Goal: Information Seeking & Learning: Learn about a topic

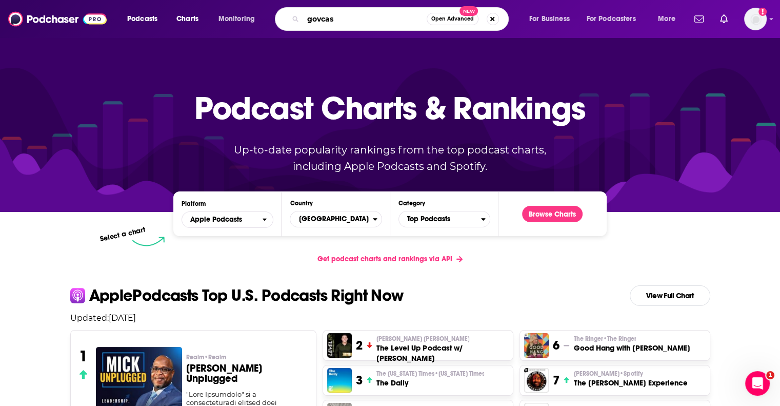
type input "govcast"
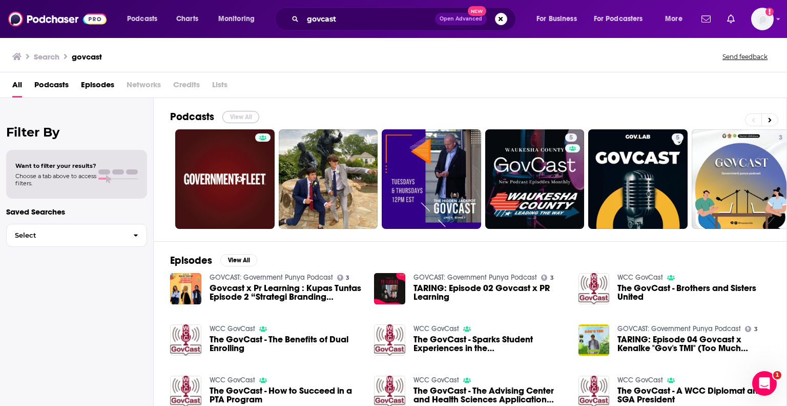
click at [237, 114] on button "View All" at bounding box center [241, 117] width 37 height 12
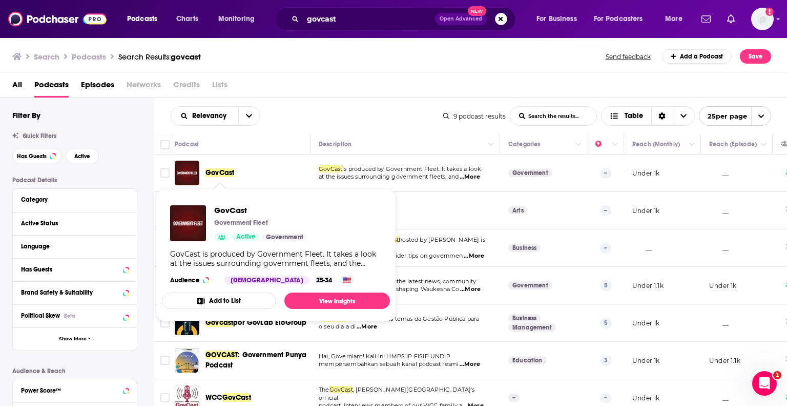
click at [228, 170] on span "GovCast" at bounding box center [220, 172] width 29 height 9
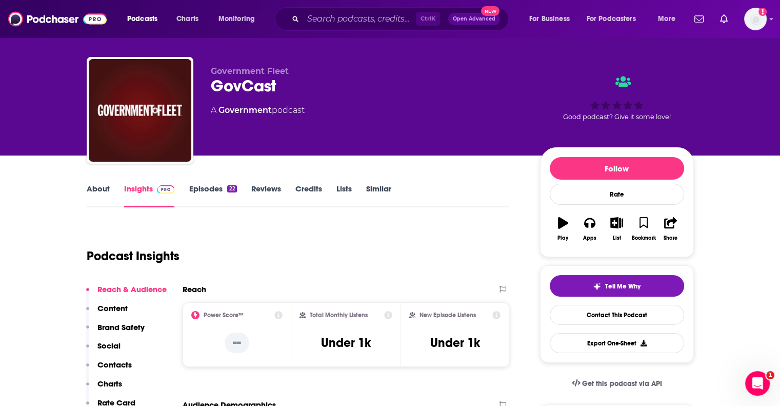
scroll to position [12, 0]
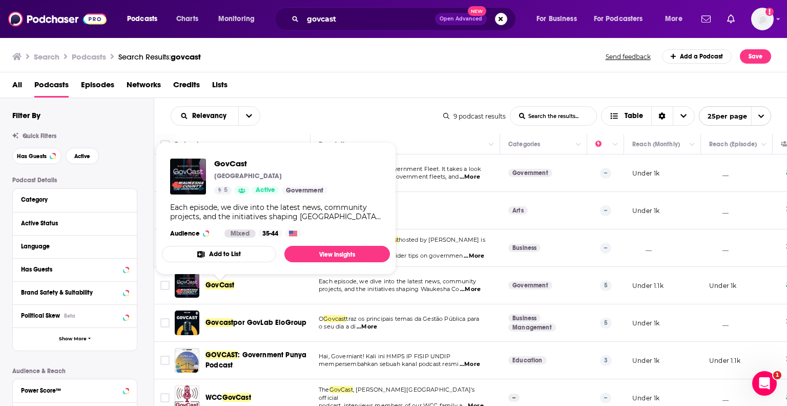
click at [269, 276] on span "GovCast Waukesha County 5 Active Government Each episode, we dive into the late…" at bounding box center [276, 208] width 240 height 145
click at [217, 281] on span "GovCast" at bounding box center [220, 284] width 29 height 9
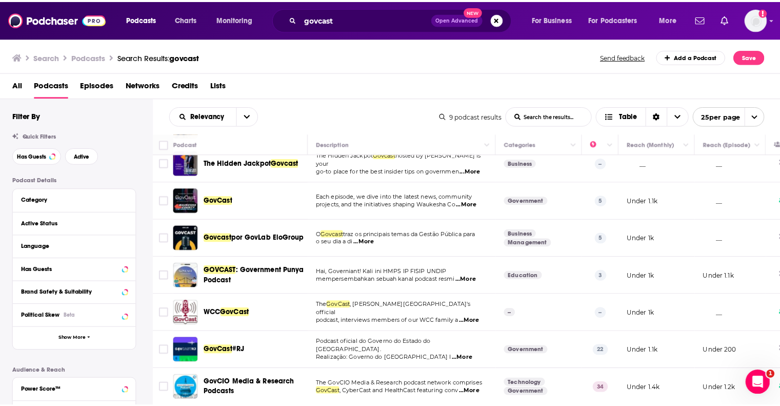
scroll to position [92, 0]
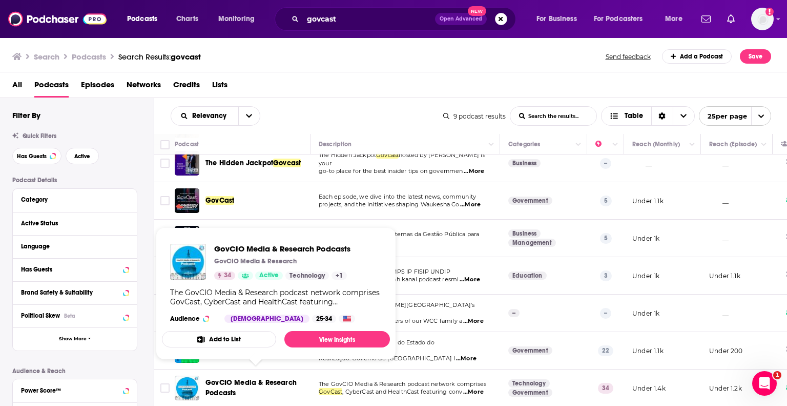
click at [260, 378] on span "GovCIO Media & Research Podcasts" at bounding box center [251, 387] width 91 height 19
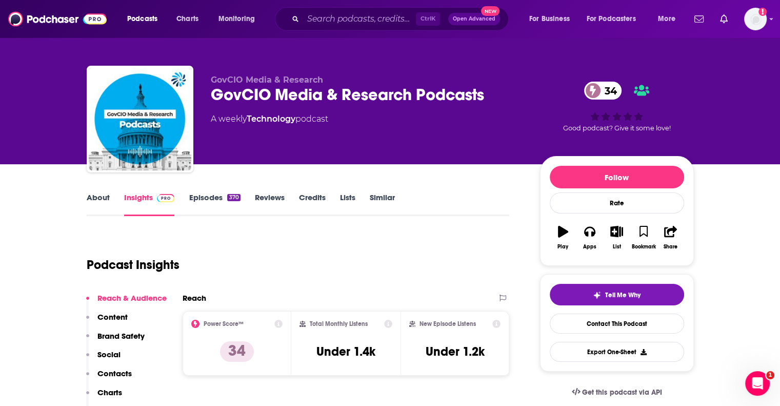
scroll to position [6, 0]
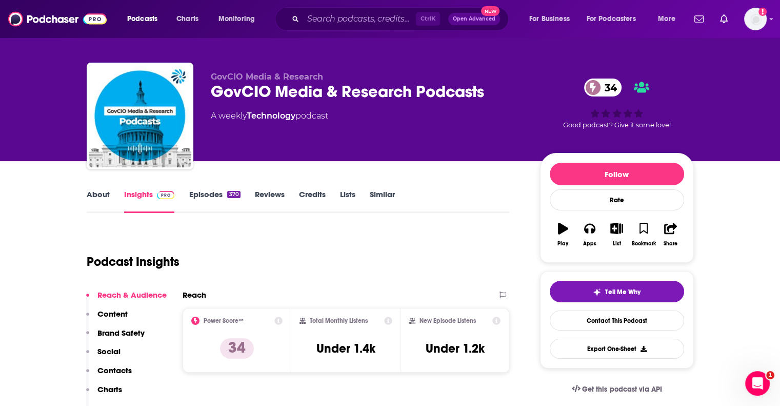
click at [210, 192] on link "Episodes 370" at bounding box center [214, 201] width 51 height 24
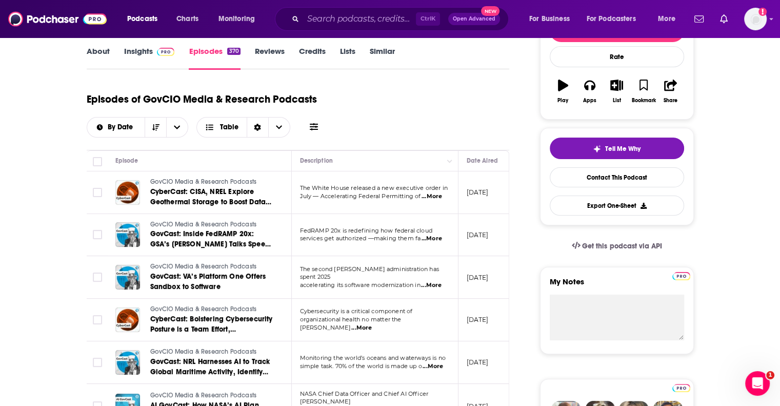
click at [137, 50] on link "Insights" at bounding box center [149, 58] width 51 height 24
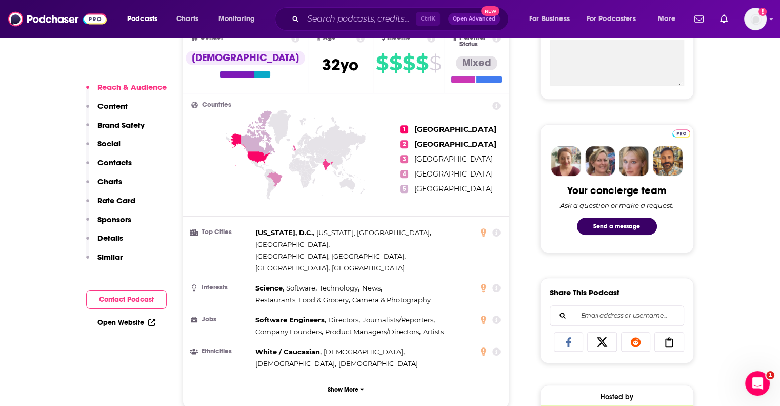
scroll to position [406, 0]
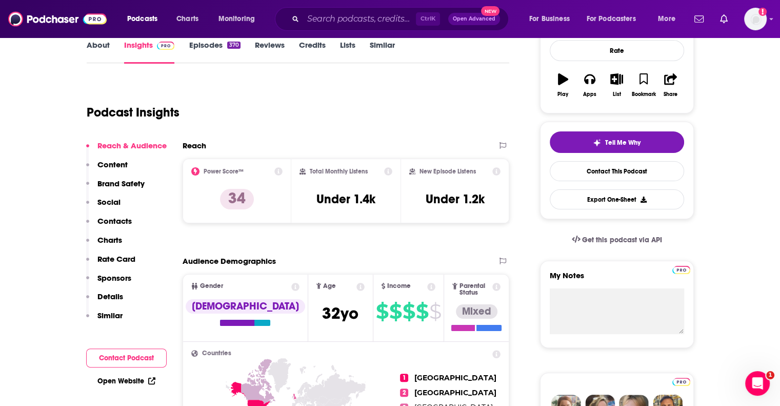
scroll to position [143, 0]
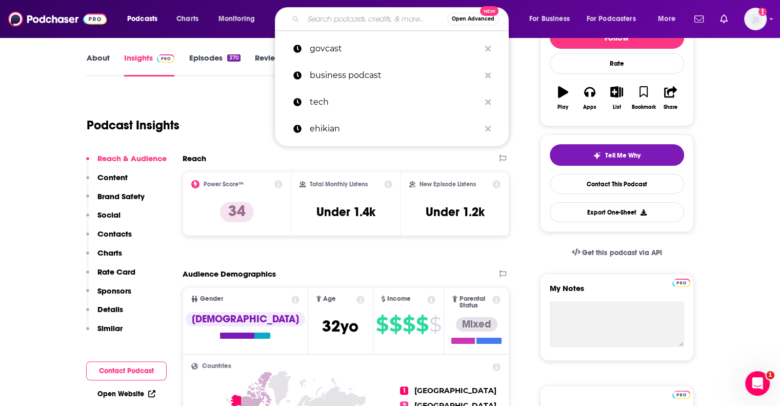
click at [332, 14] on input "Search podcasts, credits, & more..." at bounding box center [375, 19] width 144 height 16
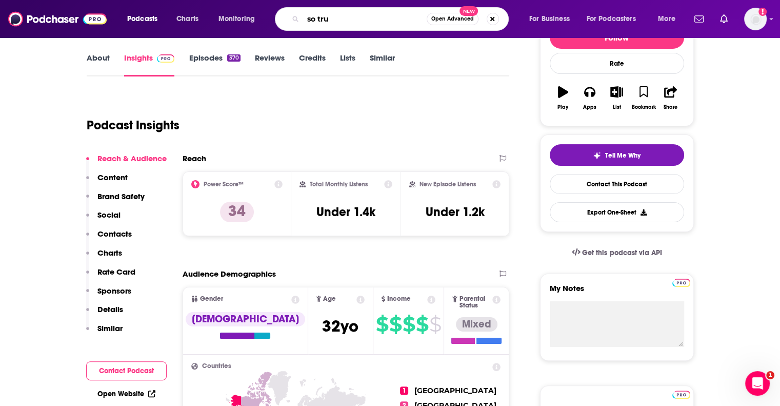
type input "so true"
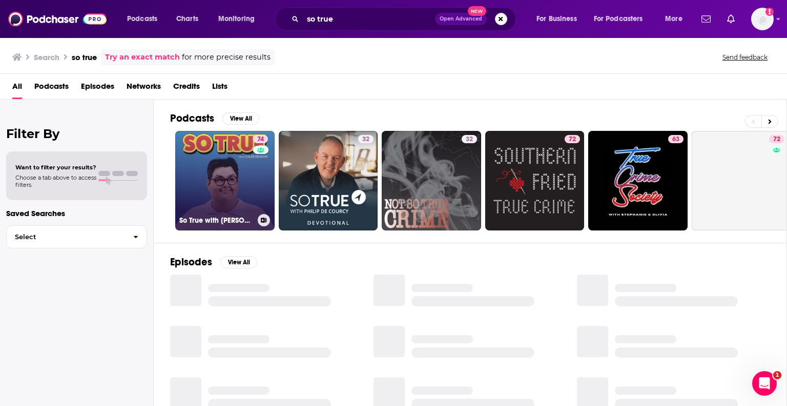
click at [213, 171] on link "74 So True with [PERSON_NAME]" at bounding box center [224, 180] width 99 height 99
